Goal: Information Seeking & Learning: Learn about a topic

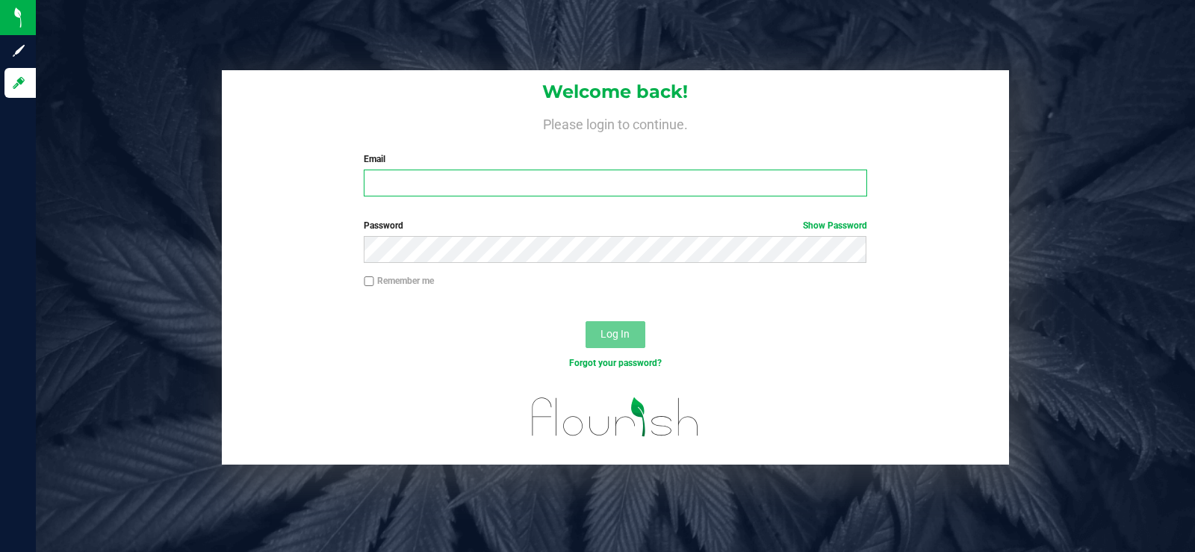
type input "wcoley@msn.com"
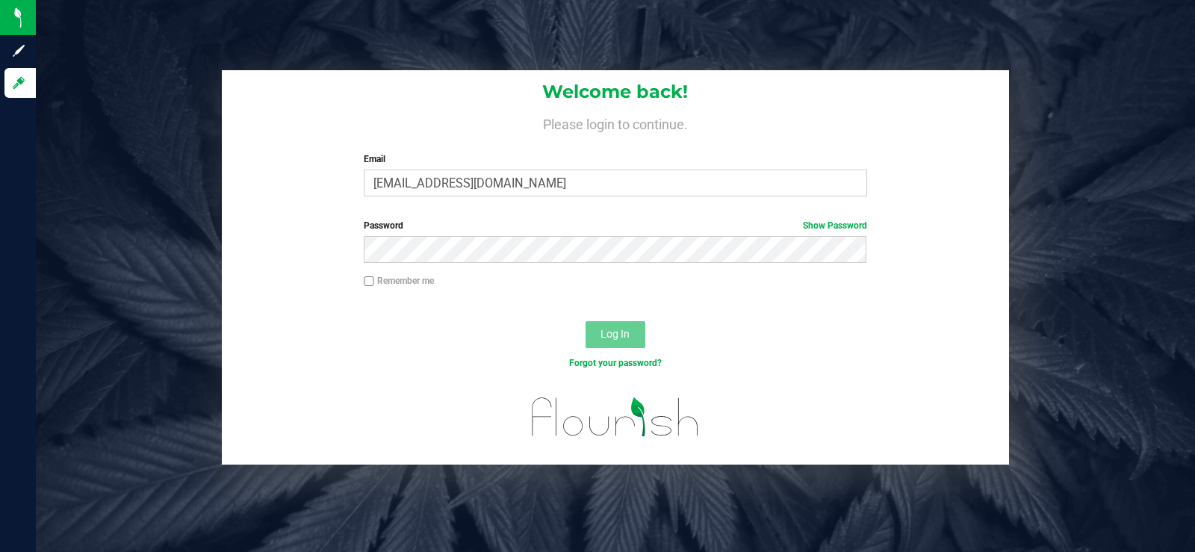
click at [371, 282] on input "Remember me" at bounding box center [369, 281] width 10 height 10
checkbox input "true"
click at [577, 324] on div "Log In" at bounding box center [616, 340] width 788 height 50
click at [621, 335] on span "Log In" at bounding box center [615, 334] width 29 height 12
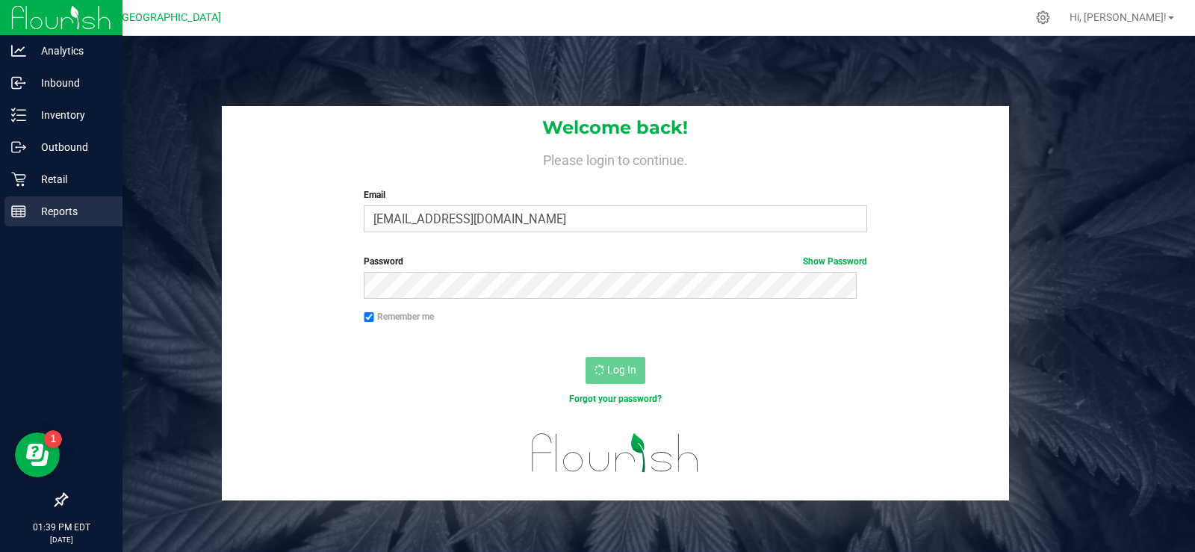
click at [52, 208] on p "Reports" at bounding box center [71, 211] width 90 height 18
click at [68, 215] on p "Reports" at bounding box center [71, 211] width 90 height 18
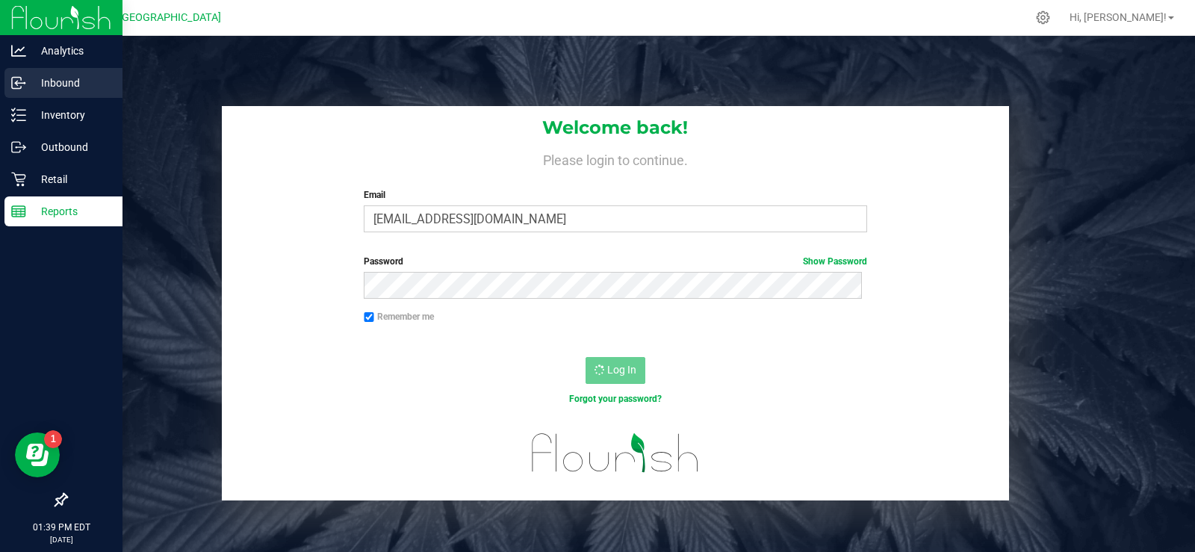
click at [64, 83] on p "Inbound" at bounding box center [71, 83] width 90 height 18
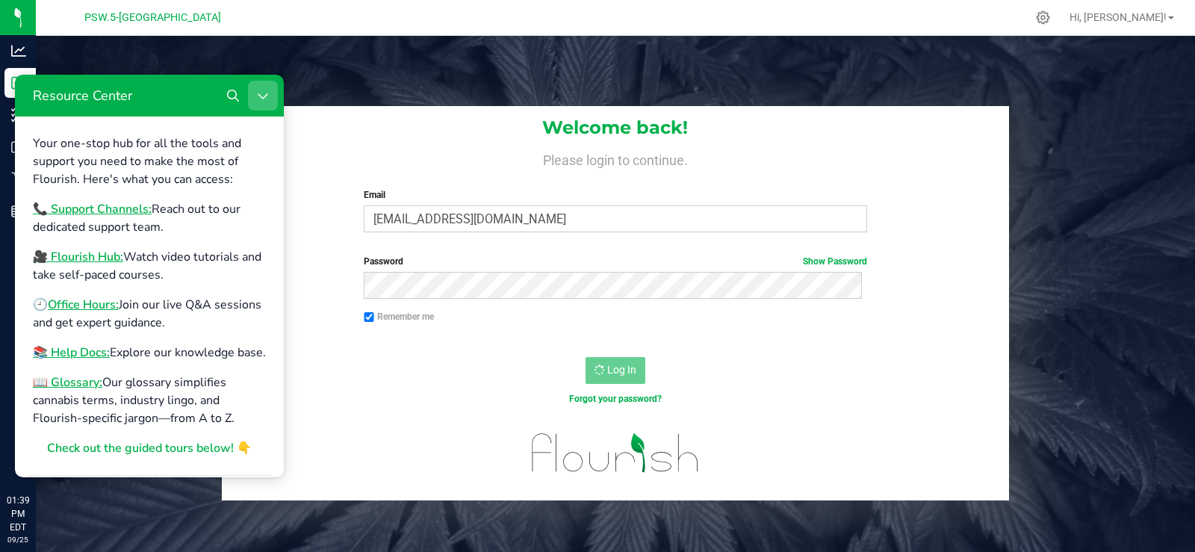
click at [265, 94] on icon "Close Resource Center" at bounding box center [263, 96] width 12 height 12
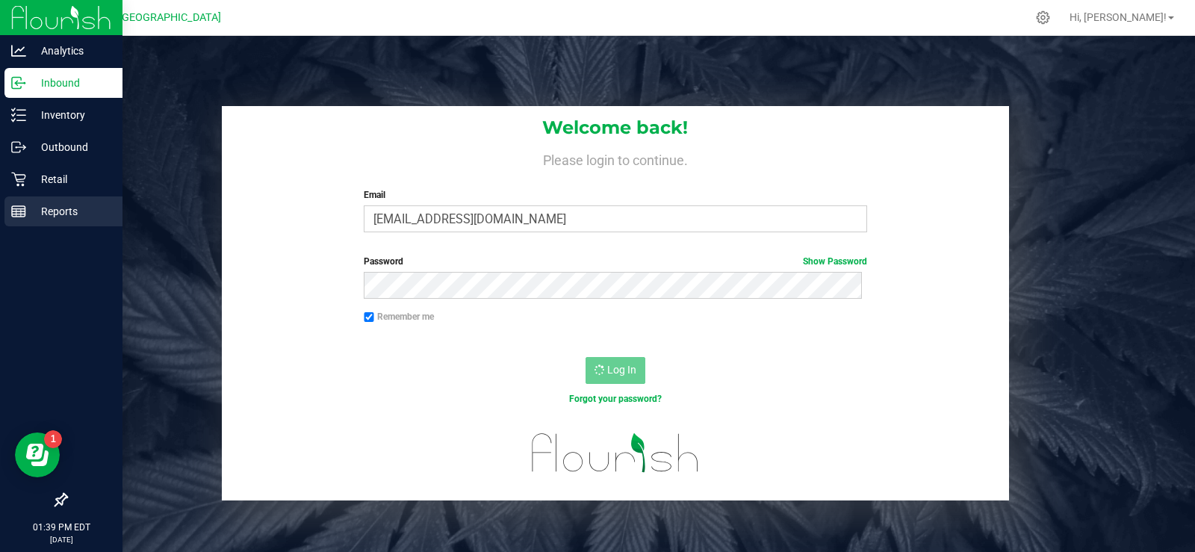
click at [56, 217] on p "Reports" at bounding box center [71, 211] width 90 height 18
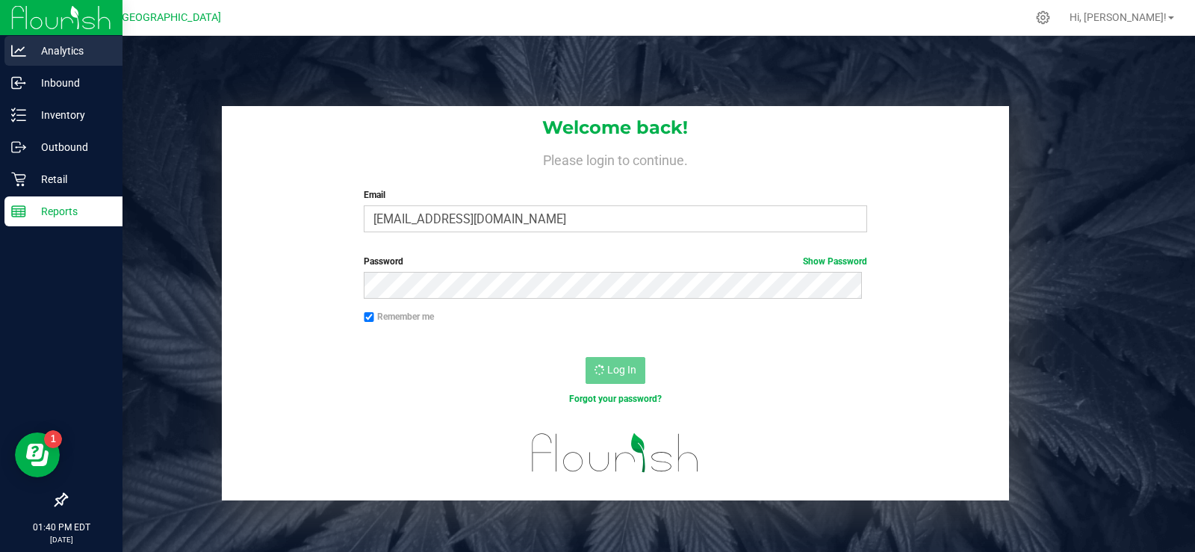
click at [63, 49] on p "Analytics" at bounding box center [71, 51] width 90 height 18
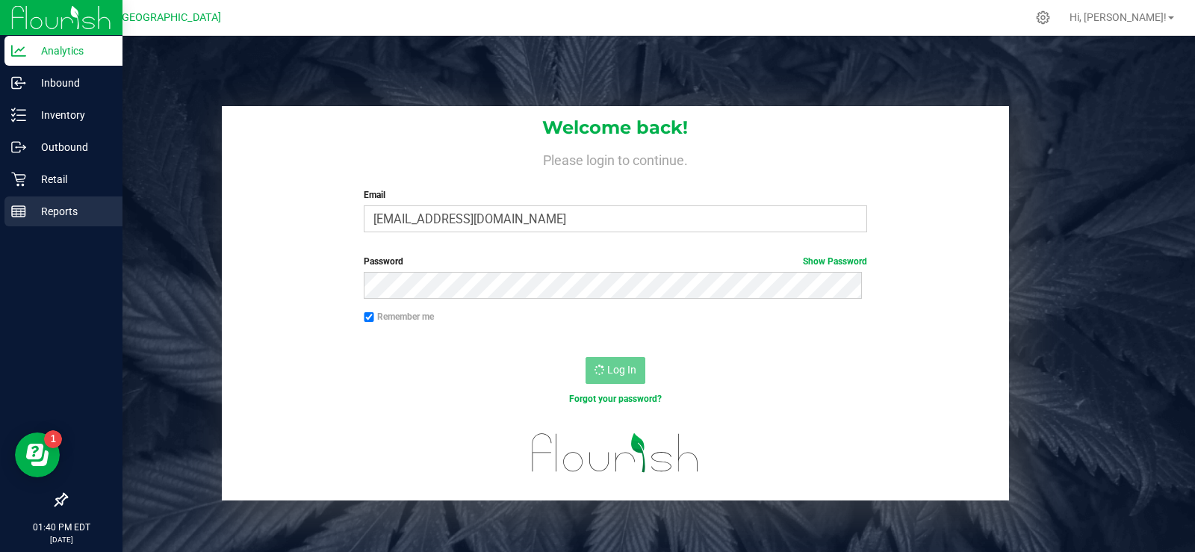
click at [27, 211] on p "Reports" at bounding box center [71, 211] width 90 height 18
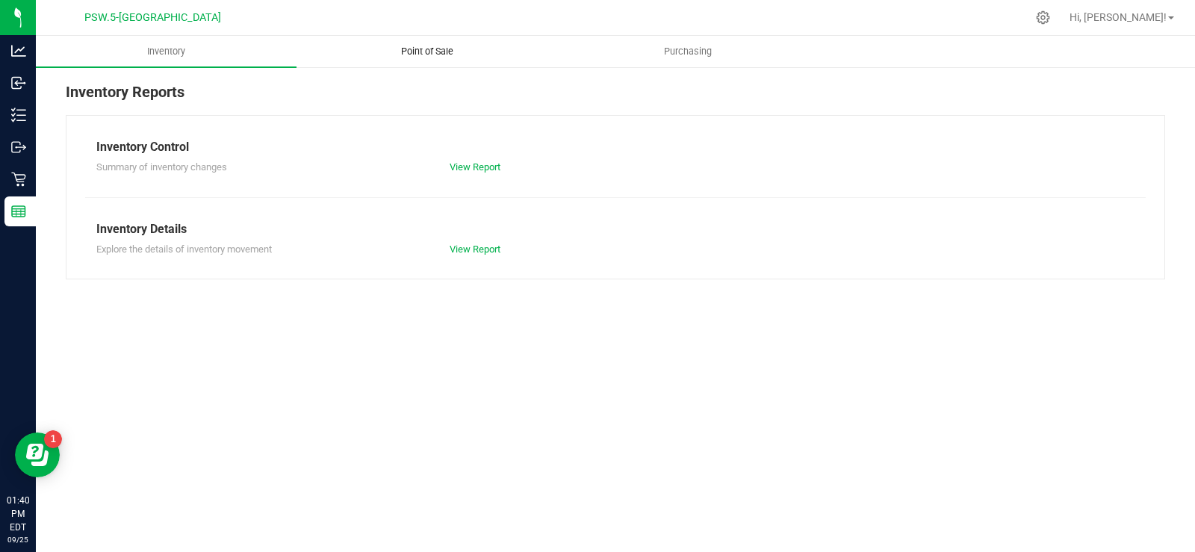
click at [436, 52] on span "Point of Sale" at bounding box center [427, 51] width 93 height 13
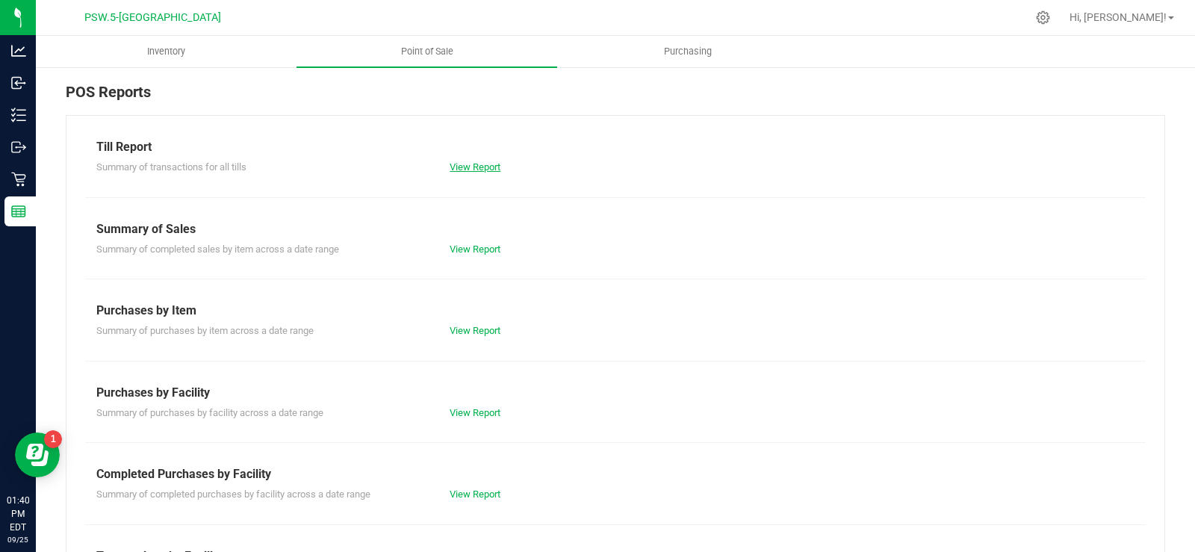
click at [482, 167] on link "View Report" at bounding box center [475, 166] width 51 height 11
